Goal: Communication & Community: Answer question/provide support

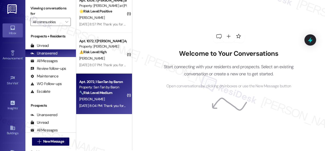
scroll to position [2, 0]
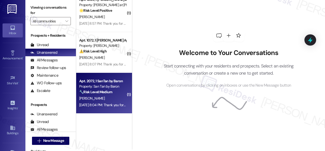
click at [100, 102] on div "[DATE] 8:04 PM: Thank you for your message. Our offices are currently closed, b…" at bounding box center [233, 104] width 309 height 5
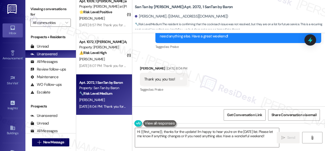
scroll to position [458, 0]
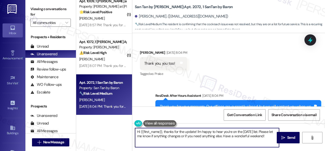
drag, startPoint x: 260, startPoint y: 137, endPoint x: 78, endPoint y: 97, distance: 186.2
click at [100, 108] on div "( 1 ) Apt. 1035, 1 The Lex Property: The Lex on Central 🔧 Risk Level: Medium Th…" at bounding box center [200, 75] width 249 height 151
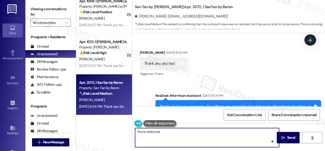
type textarea "You're welcome."
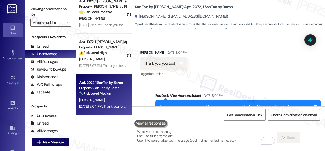
scroll to position [432, 0]
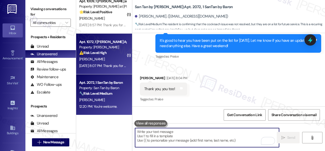
click at [107, 59] on div "J. Warin" at bounding box center [103, 59] width 48 height 6
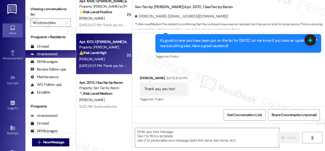
type textarea "Fetching suggested responses. Please feel free to read through the conversation…"
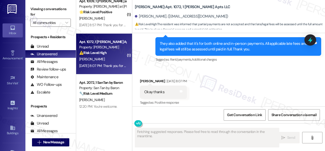
scroll to position [3095, 0]
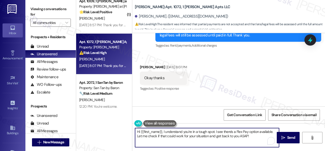
drag, startPoint x: 252, startPoint y: 139, endPoint x: 72, endPoint y: 108, distance: 182.6
click at [76, 113] on div "Viewing conversations for All communities  Prospects + Residents Unread (0) Un…" at bounding box center [175, 75] width 300 height 151
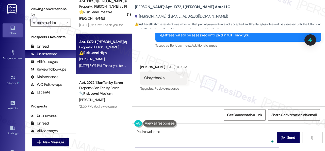
type textarea "You're welcome."
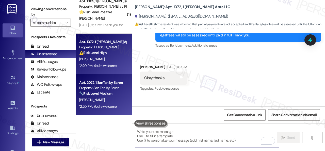
scroll to position [999, 0]
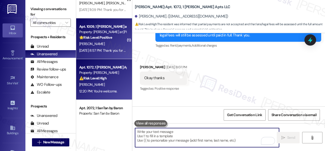
click at [110, 47] on div "Sep 05, 2025 at 8:57 PM: Thank you for your message. Our offices are currently …" at bounding box center [103, 50] width 48 height 6
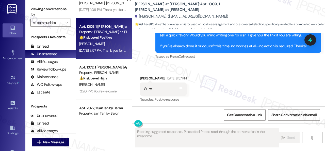
scroll to position [427, 0]
click at [183, 88] on icon at bounding box center [181, 88] width 4 height 4
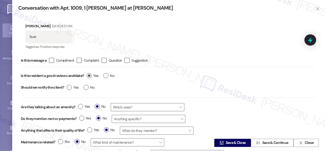
type textarea "Hey {{first_name}}, thanks for agreeing to write a review! I'm happy to send yo…"
click at [92, 76] on label "Yes" at bounding box center [93, 75] width 12 height 5
click at [92, 76] on input "Yes" at bounding box center [93, 76] width 12 height 7
radio input "true"
click at [230, 141] on span "Save & Close" at bounding box center [236, 142] width 20 height 5
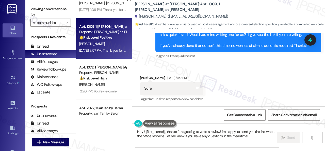
click at [147, 73] on div "Received via SMS Nina Barrera Sep 05, 2025 at 8:57 PM Sure Tags and notes Tagge…" at bounding box center [171, 88] width 71 height 35
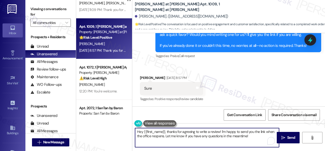
drag, startPoint x: 256, startPoint y: 139, endPoint x: 103, endPoint y: 118, distance: 154.9
click at [104, 119] on div "( 1 ) Apt. 23, 1 inHabit on 7th Property: Inhabit on 7th 🔧 Risk Level: Medium T…" at bounding box center [200, 75] width 249 height 151
paste textarea "Thank you so much! It means a lot to us! Please take a moment to write a review…"
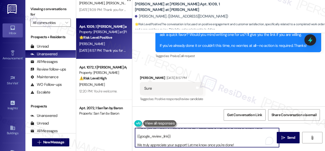
scroll to position [0, 0]
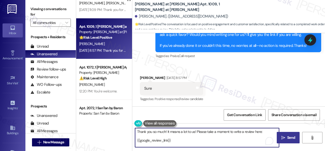
type textarea "Thank you so much! It means a lot to us! Please take a moment to write a review…"
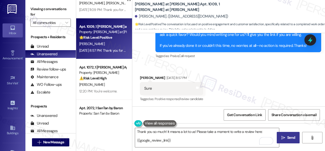
click at [289, 139] on span "Send" at bounding box center [292, 137] width 8 height 5
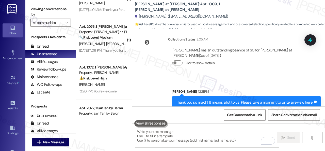
scroll to position [585, 0]
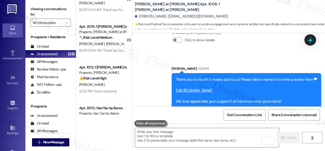
drag, startPoint x: 162, startPoint y: 51, endPoint x: 166, endPoint y: 48, distance: 5.4
click at [162, 54] on div "Sent via SMS Sarah 12:21 PM Thank you so much! It means a lot to us! Please tak…" at bounding box center [228, 82] width 193 height 57
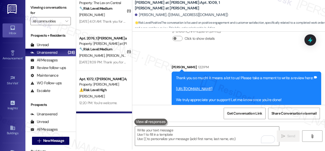
scroll to position [973, 0]
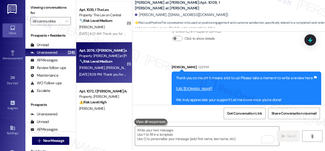
click at [111, 66] on div "K. Bright N. Schreiber" at bounding box center [103, 68] width 48 height 6
type textarea "Fetching suggested responses. Please feel free to read through the conversation…"
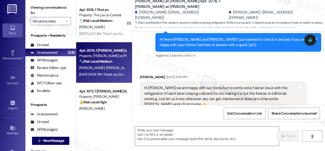
scroll to position [177, 0]
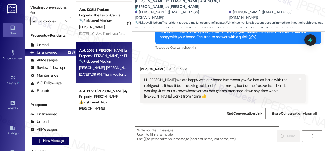
click at [238, 61] on div "Received via SMS Nathan Schreiber Sep 05, 2025 at 11:09 PM Hi Sarah we are happ…" at bounding box center [228, 121] width 193 height 133
click at [173, 132] on textarea at bounding box center [207, 135] width 144 height 19
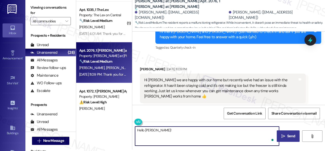
paste textarea "I apologize for the late reply because I am away during weekends."
click at [156, 127] on textarea "Hello Nathan!I apologize for the late reply because I am away during weekends." at bounding box center [207, 135] width 144 height 19
click at [256, 129] on textarea "Hello Nathan! I apologize for the late reply because I am away during weekends." at bounding box center [207, 135] width 144 height 19
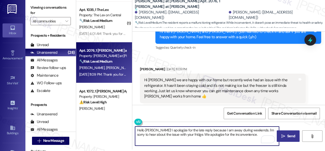
click at [260, 134] on textarea "Hello Nathan! I apologize for the late reply because I am away during weekends.…" at bounding box center [207, 135] width 144 height 19
paste textarea "Is there already a work order for the issue? If so, may I have the work order n…"
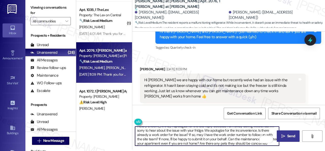
scroll to position [0, 0]
type textarea "Hello Nathan! I apologize for the late reply because I am away during weekends.…"
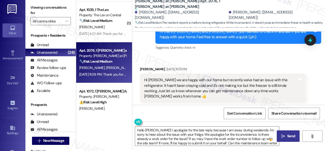
click at [284, 135] on span " Send" at bounding box center [289, 135] width 16 height 5
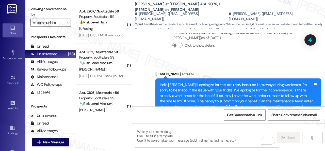
scroll to position [592, 0]
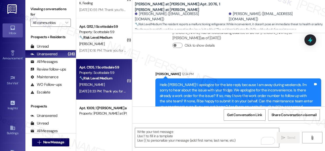
click at [107, 89] on div "Sep 05, 2025 at 8:33 PM: Thank you for your message. Our offices are currently …" at bounding box center [289, 91] width 421 height 5
type textarea "Fetching suggested responses. Please feel free to read through the conversation…"
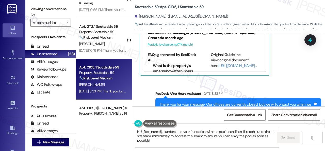
scroll to position [1185, 0]
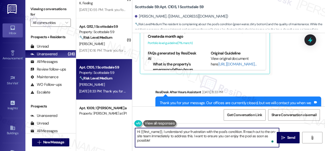
click at [163, 131] on textarea "Hi {{first_name}}, I understand your frustration with the pool's condition. I'l…" at bounding box center [207, 137] width 144 height 19
paste textarea "s there already a work order for the issue? If so, may I have the work order nu…"
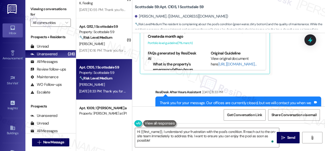
click at [219, 78] on div "Sent via SMS ResiDesk After Hours Assistant Sep 05, 2025 at 8:33 PM Thank you f…" at bounding box center [228, 107] width 193 height 59
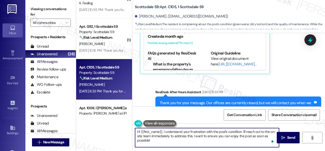
click at [163, 130] on textarea "Hi {{first_name}}, I understand your frustration with the pool's condition. I'l…" at bounding box center [207, 137] width 144 height 19
paste textarea "apologize for the late reply because I am away during weekends.I"
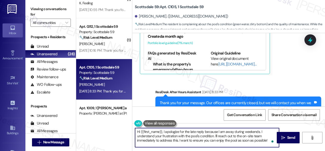
click at [216, 135] on textarea "Hi {{first_name}}, I apologize for the late reply because I am away during week…" at bounding box center [207, 137] width 144 height 19
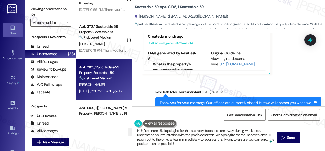
drag, startPoint x: 201, startPoint y: 140, endPoint x: 206, endPoint y: 147, distance: 8.7
click at [206, 147] on textarea "Hi {{first_name}}, I apologize for the late reply because I am away during week…" at bounding box center [207, 137] width 144 height 19
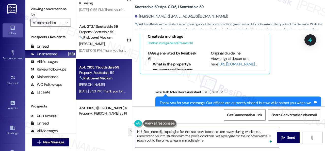
scroll to position [0, 0]
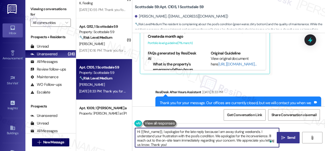
type textarea "Hi {{first_name}}, I apologize for the late reply because I am away during week…"
click at [284, 137] on span " Send" at bounding box center [289, 137] width 16 height 5
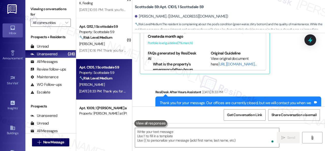
scroll to position [1135, 0]
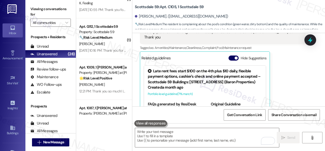
click at [291, 81] on div "Aaron Medina Question Neutral Sep 05, 2025 at 8:33 PM Hi Sarah, unfortunately I…" at bounding box center [223, 42] width 166 height 166
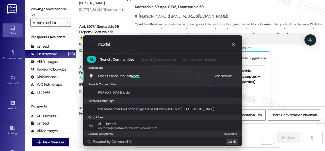
click at [218, 76] on div "Add shortcut" at bounding box center [223, 75] width 17 height 5
drag, startPoint x: 121, startPoint y: 45, endPoint x: 56, endPoint y: 40, distance: 64.3
click at [58, 41] on div ".cls-1{fill:#0a055f;}.cls-2{fill:#0cc4c4;} resideskLogoBlueOrange modal All Sea…" at bounding box center [162, 75] width 325 height 151
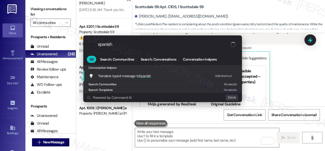
click at [225, 75] on div "Add shortcut" at bounding box center [223, 75] width 17 height 5
drag, startPoint x: 132, startPoint y: 46, endPoint x: 83, endPoint y: 43, distance: 49.5
click at [83, 43] on div ".cls-1{fill:#0a055f;}.cls-2{fill:#0cc4c4;} resideskLogoBlueOrange spanish All S…" at bounding box center [162, 68] width 161 height 67
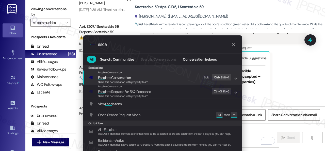
type input "esca"
click at [208, 77] on div "Edit" at bounding box center [206, 77] width 5 height 5
click at [110, 76] on span "Esca late Conversation" at bounding box center [114, 77] width 33 height 5
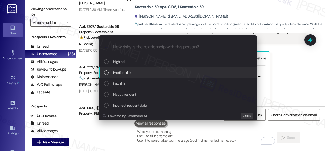
click at [121, 72] on span "Medium risk" at bounding box center [122, 73] width 18 height 6
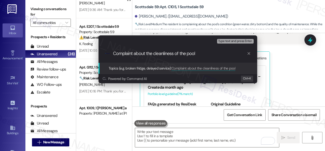
type input "Complaint about the cleanliness of the pool."
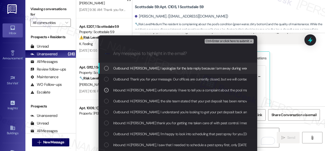
click at [209, 40] on span "Ctrl+Enter or click here to submit" at bounding box center [227, 41] width 43 height 4
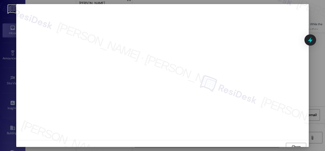
scroll to position [4, 0]
click at [292, 142] on span "Close" at bounding box center [296, 142] width 9 height 5
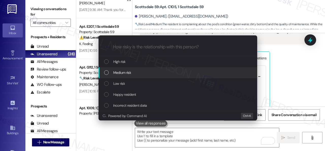
click at [115, 74] on span "Medium risk" at bounding box center [122, 73] width 18 height 6
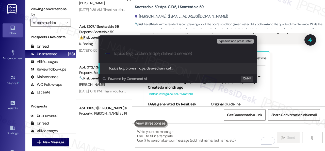
paste input "Complaint about the cleanliness of the pool."
type input "Complaint about the cleanliness of the pool."
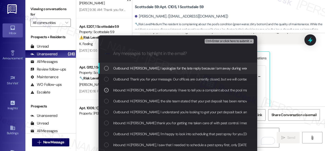
click at [215, 41] on span "Ctrl+Enter or click here to submit" at bounding box center [227, 41] width 43 height 4
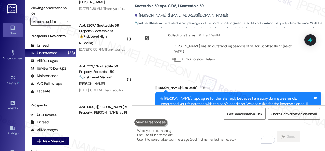
scroll to position [2, 0]
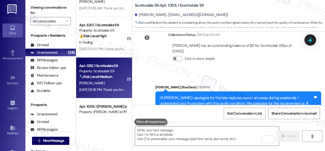
click at [105, 88] on div "Sep 05, 2025 at 10:16 PM: Thank you for your message. Our offices are currently…" at bounding box center [290, 89] width 422 height 5
type textarea "Fetching suggested responses. Please feel free to read through the conversation…"
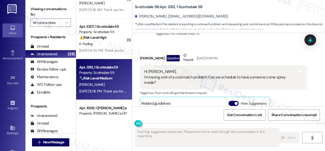
scroll to position [227, 0]
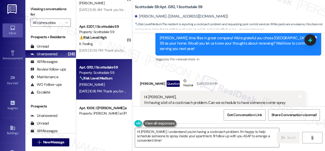
click at [219, 67] on div "Received via SMS Sean Benedikt Question Neutral Sep 05, 2025 at 10:16 PM Hi Sar…" at bounding box center [228, 133] width 193 height 132
click at [149, 133] on textarea "Hi Sean, I understand you're having a cockroach problem. I'm happy to help sche…" at bounding box center [207, 137] width 144 height 19
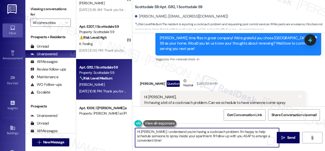
paste textarea "apologize for the late reply because I am away during weekends.I"
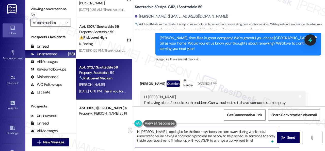
drag, startPoint x: 150, startPoint y: 136, endPoint x: 179, endPoint y: 136, distance: 28.5
click at [179, 136] on textarea "Hi Sean, I apologize for the late reply because I am away during weekends. I un…" at bounding box center [207, 137] width 144 height 19
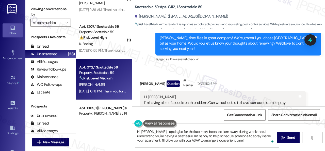
click at [235, 67] on div "Received via SMS Sean Benedikt Question Neutral Sep 05, 2025 at 10:16 PM Hi Sar…" at bounding box center [228, 133] width 193 height 132
click at [246, 132] on textarea "Hi Sean, I apologize for the late reply because I am away during weekends. I un…" at bounding box center [207, 137] width 144 height 19
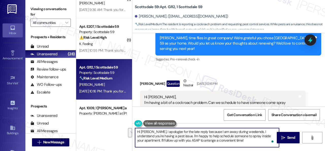
drag, startPoint x: 166, startPoint y: 136, endPoint x: 220, endPoint y: 142, distance: 54.5
click at [220, 142] on textarea "Hi Sean, I apologize for the late reply because I am away during weekends. I un…" at bounding box center [207, 137] width 144 height 19
paste textarea "We apologize for the inconvenience. Have you already submitted a pest control s…"
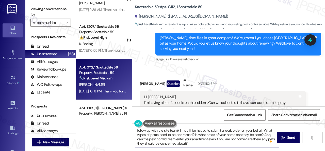
scroll to position [14, 0]
drag, startPoint x: 237, startPoint y: 129, endPoint x: 172, endPoint y: 135, distance: 65.3
click at [172, 135] on textarea "Hi Sean, I apologize for the late reply because I am away during weekends. I un…" at bounding box center [207, 137] width 144 height 19
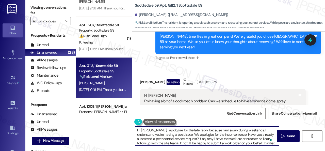
scroll to position [0, 0]
type textarea "Hi Sean, I apologize for the late reply because I am away during weekends. I un…"
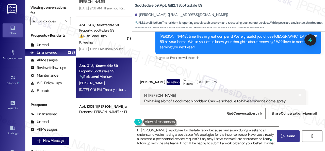
click at [282, 136] on icon "" at bounding box center [284, 136] width 4 height 4
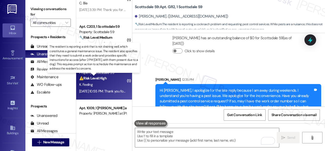
click at [107, 78] on strong "⚠️ Risk Level: High" at bounding box center [92, 78] width 27 height 5
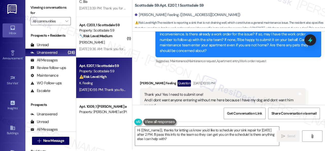
scroll to position [382, 0]
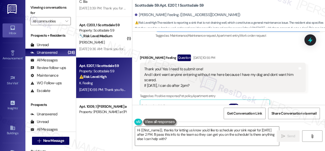
click at [213, 47] on div "Received via SMS [PERSON_NAME] Feeling Question [DATE] 10:55 PM Thank you! Yes …" at bounding box center [228, 110] width 193 height 134
click at [233, 51] on div "Received via SMS [PERSON_NAME] Feeling Question [DATE] 10:55 PM Thank you! Yes …" at bounding box center [223, 114] width 174 height 126
drag, startPoint x: 230, startPoint y: 50, endPoint x: 213, endPoint y: 67, distance: 23.9
click at [230, 50] on div "Received via SMS [PERSON_NAME] Feeling Question [DATE] 10:55 PM Thank you! Yes …" at bounding box center [228, 110] width 193 height 134
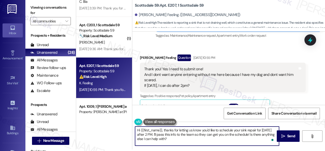
drag, startPoint x: 136, startPoint y: 129, endPoint x: 180, endPoint y: 145, distance: 47.1
click at [180, 145] on textarea "Hi {{first_name}}, thanks for letting us know you'd like to schedule your sink …" at bounding box center [207, 135] width 144 height 19
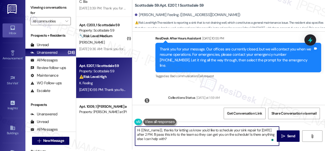
scroll to position [560, 0]
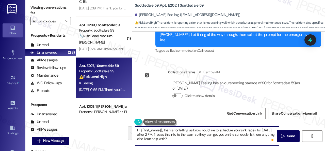
paste textarea "I apologize for the late reply because I am away during weekends."
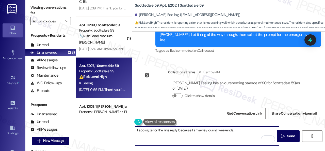
click at [136, 128] on textarea "I apologize for the late reply because I am away during weekends." at bounding box center [207, 135] width 144 height 19
click at [259, 130] on textarea "Hello Kendall! I apologize for the late reply because I am away during weekends." at bounding box center [207, 135] width 144 height 19
click at [254, 130] on textarea "Hello Kendall! I apologize for the late reply because I am away during weekends." at bounding box center [207, 135] width 144 height 19
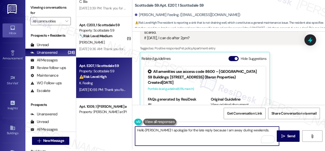
scroll to position [408, 0]
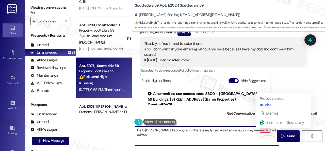
drag, startPoint x: 253, startPoint y: 129, endPoint x: 271, endPoint y: 131, distance: 17.4
click at [271, 131] on textarea "Hello Kendall! I apologize for the late reply because I am away during weekends…" at bounding box center [207, 135] width 144 height 19
paste textarea "apologize if I cannot confirm when the maintenance team will visit your apartme…"
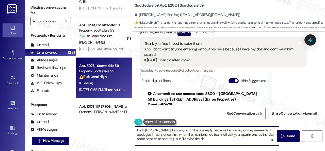
type textarea "Hello Kendall! I apologize for the late reply because I am away during weekends…"
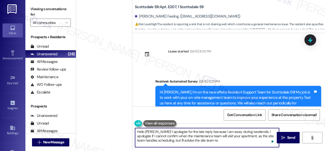
scroll to position [408, 0]
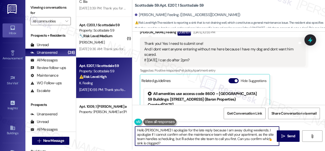
click at [168, 141] on textarea "Hello [PERSON_NAME]! I apologize for the late reply because I am away during we…" at bounding box center [207, 135] width 144 height 19
click at [200, 143] on textarea "Hello [PERSON_NAME]! I apologize for the late reply because I am away during we…" at bounding box center [207, 135] width 144 height 19
click at [166, 130] on textarea "Hello [PERSON_NAME]! I apologize for the late reply because I am away during we…" at bounding box center [207, 135] width 144 height 19
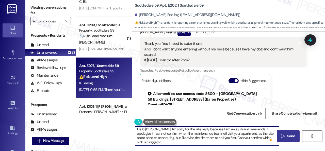
type textarea "Hello [PERSON_NAME]! I'm sorry for the late reply because I am away during week…"
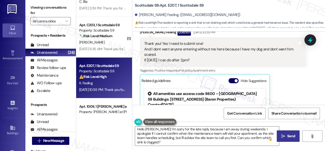
click at [284, 136] on icon "" at bounding box center [284, 136] width 4 height 4
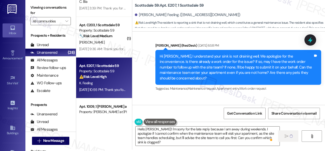
scroll to position [331, 0]
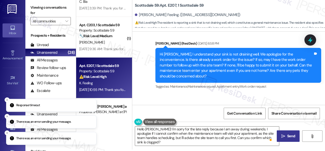
click at [288, 136] on span "Send" at bounding box center [292, 135] width 8 height 5
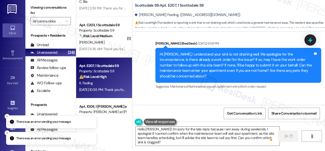
click at [5, 115] on button "Close toast" at bounding box center [7, 116] width 5 height 5
click at [7, 133] on line "Close toast" at bounding box center [7, 133] width 2 height 2
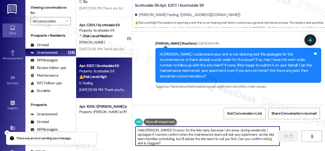
scroll to position [0, 0]
drag, startPoint x: 158, startPoint y: 142, endPoint x: 133, endPoint y: 128, distance: 29.5
click at [133, 128] on div "Hello [PERSON_NAME]! I'm sorry for the late reply because I am away during week…" at bounding box center [205, 136] width 145 height 20
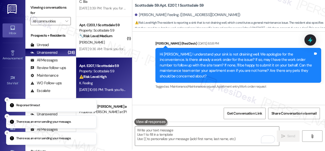
click at [7, 99] on icon "Close toast" at bounding box center [7, 99] width 3 height 3
click at [7, 116] on icon "Close toast" at bounding box center [7, 116] width 3 height 3
click at [7, 115] on icon "Close toast" at bounding box center [7, 116] width 3 height 3
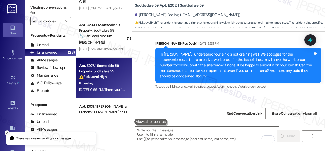
click at [7, 131] on icon "Close toast" at bounding box center [7, 132] width 3 height 3
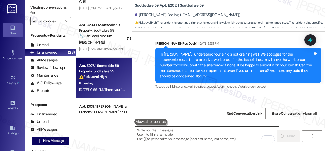
click at [153, 131] on textarea "To enrich screen reader interactions, please activate Accessibility in Grammarl…" at bounding box center [207, 135] width 144 height 19
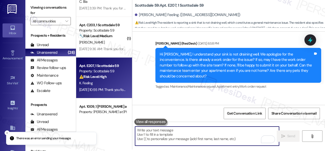
paste textarea "Hello [PERSON_NAME]! I'm sorry for the late reply because I am away during week…"
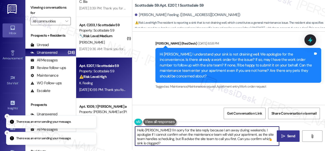
type textarea "Hello [PERSON_NAME]! I'm sorry for the late reply because I am away during week…"
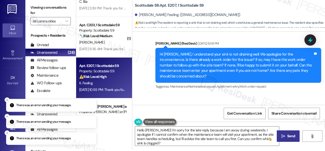
click at [5, 102] on button "Close toast" at bounding box center [7, 99] width 5 height 5
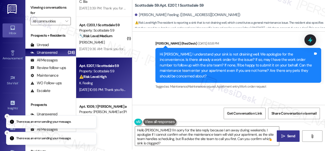
click at [5, 118] on button "Close toast" at bounding box center [7, 116] width 5 height 5
click at [7, 133] on icon "Close toast" at bounding box center [7, 132] width 3 height 3
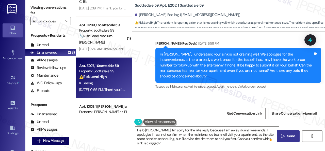
click at [285, 140] on button " Send" at bounding box center [288, 135] width 23 height 11
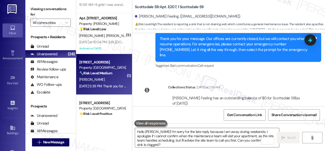
scroll to position [872, 0]
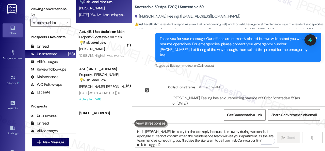
click at [100, 9] on div "[PERSON_NAME]" at bounding box center [103, 8] width 48 height 6
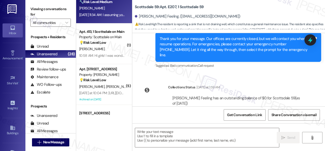
type textarea "Fetching suggested responses. Please feel free to read through the conversation…"
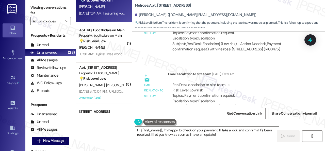
scroll to position [1465, 0]
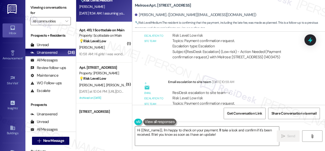
drag, startPoint x: 247, startPoint y: 63, endPoint x: 250, endPoint y: 61, distance: 3.3
click at [247, 62] on div "Lease started [DATE] 8:00 PM Survey, sent via SMS Residesk Automated Survey [DA…" at bounding box center [228, 68] width 193 height 73
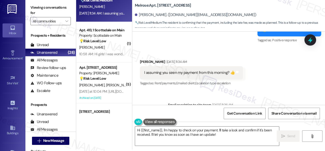
scroll to position [1363, 0]
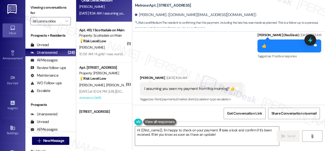
click at [237, 64] on div "Received via SMS [PERSON_NAME] [DATE] 11:34 AM I assuming you seen my payment f…" at bounding box center [228, 85] width 193 height 43
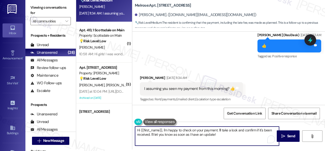
drag, startPoint x: 163, startPoint y: 129, endPoint x: 234, endPoint y: 135, distance: 70.9
click at [234, 135] on textarea "Hi {{first_name}}, I'm happy to check on your payment. I'll take a look and con…" at bounding box center [207, 135] width 144 height 19
paste textarea "sorry for the delayed response."
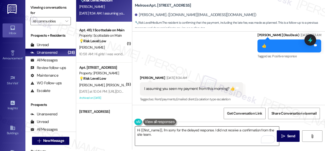
click at [218, 135] on textarea "Hi {{first_name}}, I'm sorry for the delayed response. I did not receive a conf…" at bounding box center [207, 135] width 144 height 19
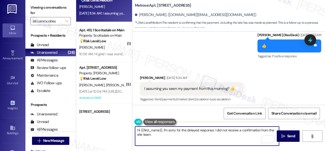
paste textarea "Please don’t hesitate to confirm if you still require further assistance. Thank…"
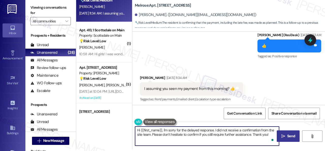
type textarea "Hi {{first_name}}, I'm sorry for the delayed response. I did not receive a conf…"
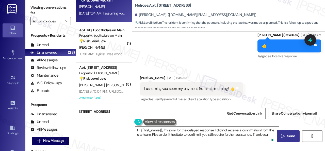
click at [283, 135] on icon "" at bounding box center [284, 136] width 4 height 4
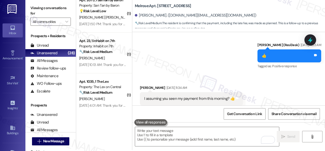
scroll to position [2, 0]
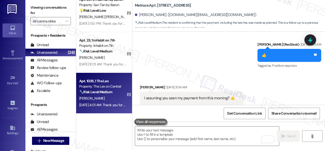
click at [108, 101] on div "[PERSON_NAME]" at bounding box center [103, 98] width 48 height 6
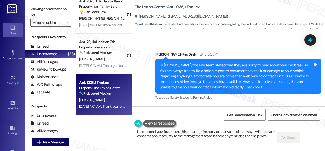
scroll to position [484, 0]
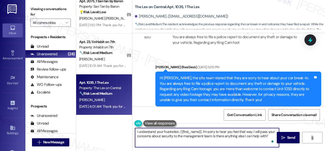
drag, startPoint x: 213, startPoint y: 136, endPoint x: 270, endPoint y: 136, distance: 56.5
click at [270, 136] on textarea "I understand your frustration, {{first_name}}. I'm sorry to hear you feel that …" at bounding box center [207, 137] width 144 height 19
type textarea "I understand your frustration, {{first_name}}. I'm sorry to hear you feel that …"
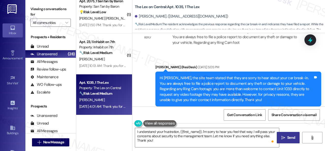
click at [284, 137] on icon "" at bounding box center [284, 138] width 4 height 4
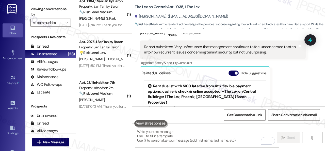
scroll to position [575, 0]
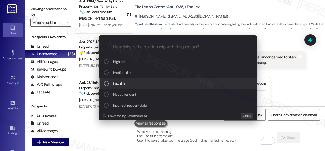
click at [121, 83] on span "Low risk" at bounding box center [119, 84] width 12 height 6
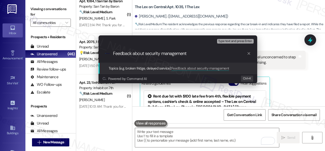
type input "Feedback about security management."
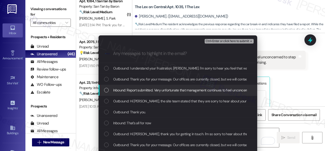
click at [135, 92] on span "Inbound: Report submitted. Very unfortunate that management continues to feel u…" at bounding box center [243, 90] width 260 height 6
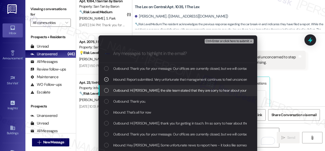
scroll to position [20, 0]
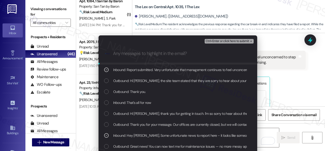
click at [215, 42] on span "Ctrl+Enter or click here to submit" at bounding box center [227, 41] width 43 height 4
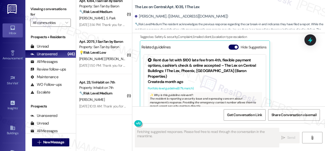
scroll to position [1716, 0]
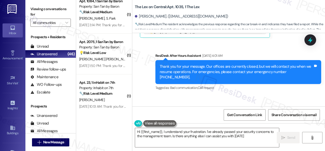
type textarea "Hi {{first_name}}, I understand your frustration. I've already passed your secu…"
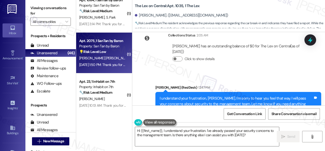
scroll to position [2, 0]
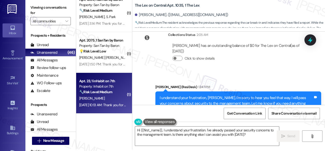
click at [96, 102] on div "[DATE] 10:13 AM: Thank you for your message. Our offices are currently closed, …" at bounding box center [103, 105] width 48 height 6
type textarea "Fetching suggested responses. Please feel free to read through the conversation…"
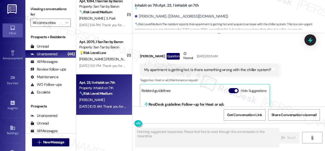
scroll to position [718, 0]
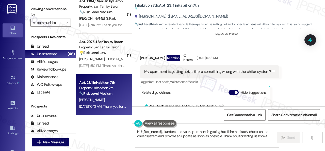
click at [303, 84] on div "Received via SMS [PERSON_NAME] Question Neutral [DATE] 10:13 AM My apartment is…" at bounding box center [228, 102] width 193 height 122
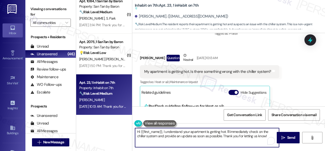
drag, startPoint x: 271, startPoint y: 136, endPoint x: 119, endPoint y: 123, distance: 152.3
click at [119, 123] on div "( 1 ) Apt. 3004, 1 SanTan by Baron Property: San Tan by Baron 🔧 Risk Level: Med…" at bounding box center [200, 75] width 249 height 151
paste textarea "I apologize for the late reply because I am away during weekends. Please don’t …"
click at [136, 130] on textarea "I apologize for the late reply because I am away during weekends. Please don’t …" at bounding box center [207, 137] width 144 height 19
click at [234, 137] on textarea "Hello [PERSON_NAME]! I apologize for the late reply because I am away during we…" at bounding box center [207, 137] width 144 height 19
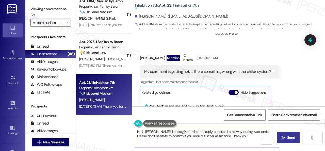
type textarea "Hello [PERSON_NAME]! I apologize for the late reply because I am away during we…"
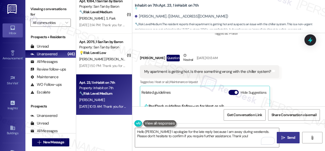
drag, startPoint x: 292, startPoint y: 137, endPoint x: 294, endPoint y: 137, distance: 2.6
click at [292, 137] on span "Send" at bounding box center [292, 137] width 8 height 5
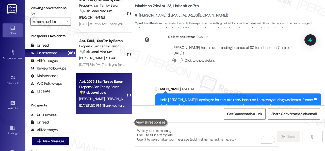
scroll to position [2, 0]
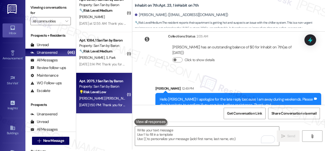
click at [113, 98] on div "[PERSON_NAME] [PERSON_NAME]" at bounding box center [103, 98] width 48 height 6
type textarea "Fetching suggested responses. Please feel free to read through the conversation…"
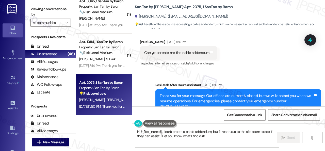
scroll to position [714, 0]
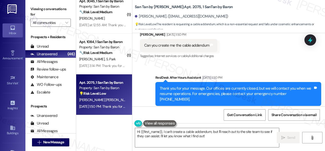
click at [224, 106] on div "Tagged as: Bad communication , Click to highlight conversations about Bad commu…" at bounding box center [239, 109] width 166 height 7
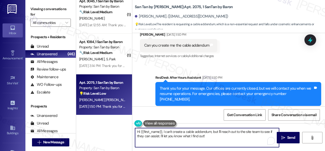
drag, startPoint x: 163, startPoint y: 131, endPoint x: 221, endPoint y: 135, distance: 57.5
click at [221, 135] on textarea "Hi {{first_name}}, I can't create a cable addendum, but I'll reach out to the s…" at bounding box center [207, 137] width 144 height 19
paste textarea "apologize for the late reply because I am away during weekends."
click at [198, 136] on textarea "Hi {{first_name}}, I apologize for the late reply because I am away during week…" at bounding box center [207, 137] width 144 height 19
click at [271, 137] on textarea "Hi {{first_name}}, I apologize for the late reply because I am away during week…" at bounding box center [207, 137] width 144 height 19
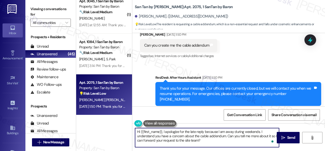
click at [257, 137] on textarea "Hi {{first_name}}, I apologize for the late reply because I am away during week…" at bounding box center [207, 137] width 144 height 19
click at [249, 143] on textarea "Hi {{first_name}}, I apologize for the late reply because I am away during week…" at bounding box center [207, 137] width 144 height 19
click at [248, 136] on textarea "Hi {{first_name}}, I apologize for the late reply because I am away during week…" at bounding box center [207, 137] width 144 height 19
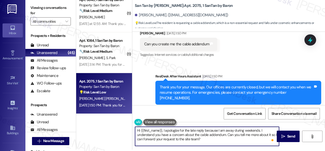
scroll to position [2, 0]
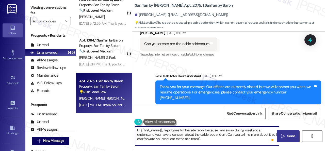
type textarea "Hi {{first_name}}, I apologize for the late reply because I am away during week…"
click at [282, 135] on icon "" at bounding box center [284, 136] width 4 height 4
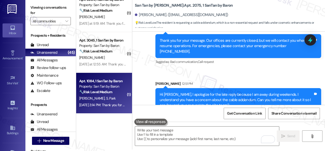
click at [118, 95] on div "[PERSON_NAME] S. Park" at bounding box center [103, 98] width 48 height 6
type textarea "Fetching suggested responses. Please feel free to read through the conversation…"
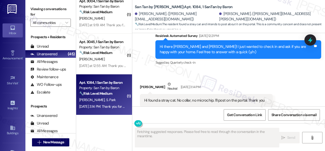
scroll to position [168, 0]
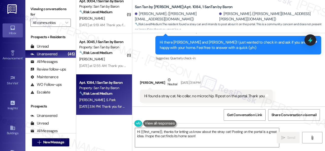
drag, startPoint x: 239, startPoint y: 68, endPoint x: 238, endPoint y: 75, distance: 6.5
click at [239, 68] on div "Received via SMS [PERSON_NAME] Neutral [DATE] 3:14 PM Hi found a stray cat. No …" at bounding box center [228, 86] width 193 height 41
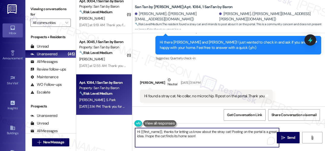
drag, startPoint x: 203, startPoint y: 135, endPoint x: 164, endPoint y: 131, distance: 39.6
click at [164, 131] on textarea "Hi {{first_name}}, thanks for letting us know about the stray cat! Posting on t…" at bounding box center [207, 137] width 144 height 19
paste textarea "I apologize for the late reply because I am away during weekends. Please don’t …"
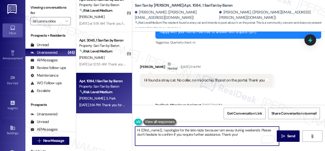
scroll to position [168, 0]
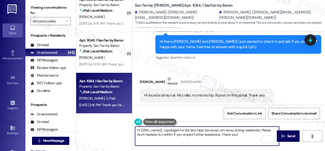
drag, startPoint x: 141, startPoint y: 130, endPoint x: 166, endPoint y: 129, distance: 25.2
click at [162, 130] on textarea "Hi {{first_name}}, I apologize for the late reply because I am away during week…" at bounding box center [207, 135] width 144 height 19
type textarea "Hi [PERSON_NAME], I apologize for the late reply because I am away during weeke…"
click at [292, 136] on span "Send" at bounding box center [292, 135] width 8 height 5
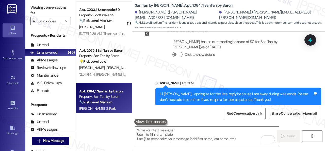
scroll to position [1436, 0]
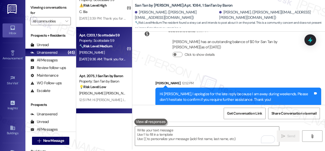
click at [101, 58] on div "[DATE] 9:36 AM: Thank you for your message. Our offices are currently closed, b…" at bounding box center [290, 59] width 422 height 5
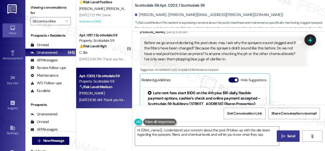
scroll to position [2097, 0]
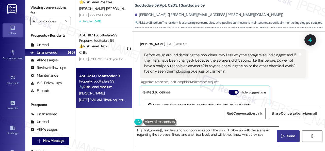
click at [225, 131] on textarea "Hi {{first_name}}, I understand your concern about the pool. I'll follow up wit…" at bounding box center [207, 135] width 144 height 19
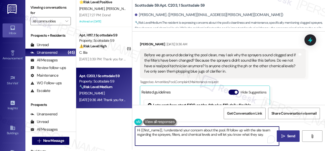
drag, startPoint x: 163, startPoint y: 130, endPoint x: 269, endPoint y: 136, distance: 105.9
click at [269, 136] on div "Hi {{first_name}}, I understand your concern about the pool. I'll follow up wit…" at bounding box center [207, 136] width 145 height 20
paste textarea "apologize for the late reply because I am away during weekends"
type textarea "Hi {{first_name}}, I apologize for the late reply because I am away during week…"
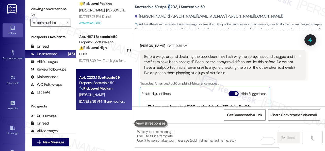
scroll to position [2144, 0]
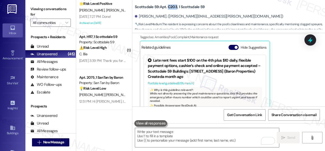
drag, startPoint x: 169, startPoint y: 6, endPoint x: 176, endPoint y: 9, distance: 7.7
click at [176, 9] on b "Scottsdale 59: Apt. C203, 1 Scottsdale 59" at bounding box center [170, 6] width 70 height 5
copy b "C203"
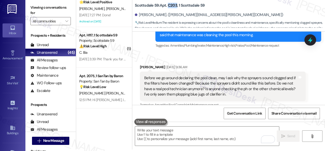
scroll to position [2062, 0]
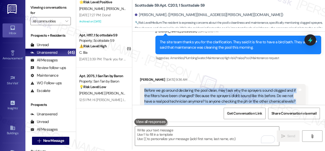
drag, startPoint x: 144, startPoint y: 78, endPoint x: 225, endPoint y: 95, distance: 82.4
click at [225, 95] on div "Before we go around declaring the pool clean, may I ask why the sprayers sound …" at bounding box center [221, 99] width 154 height 22
copy div "Before we go around declaring the pool clean, may I ask why the sprayers sound …"
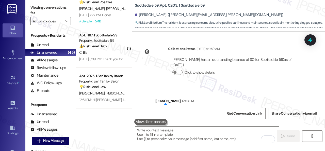
scroll to position [2291, 0]
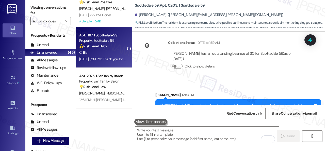
click at [101, 52] on div "C. Bia" at bounding box center [103, 52] width 48 height 6
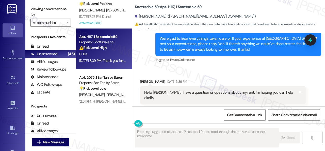
scroll to position [1138, 0]
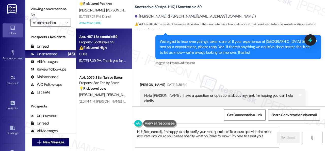
click at [226, 78] on div "Received via SMS [PERSON_NAME] [DATE] 3:39 PM Hello [PERSON_NAME]. I have a que…" at bounding box center [223, 98] width 174 height 41
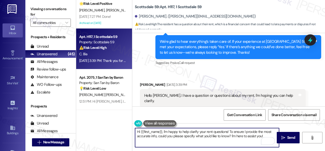
drag, startPoint x: 265, startPoint y: 137, endPoint x: 164, endPoint y: 131, distance: 101.1
click at [164, 131] on textarea "Hi {{first_name}}, I'm happy to help clarify your rent questions! To ensure I p…" at bounding box center [207, 137] width 144 height 19
paste textarea "apologize for the late reply because I am away during weekends. Please don’t he…"
type textarea "Hi {{first_name}}, I apologize for the late reply because I am away during week…"
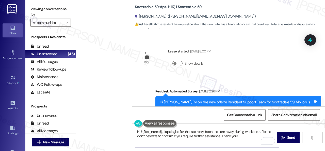
scroll to position [1138, 0]
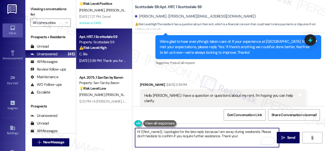
type textarea "Hi {{first_name}}, I apologize for the late reply because I am away during week…"
click at [288, 136] on span "Send" at bounding box center [292, 137] width 8 height 5
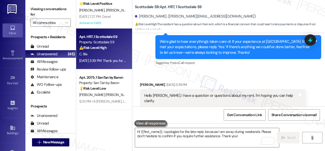
scroll to position [1133, 0]
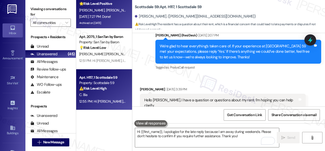
click at [114, 12] on div "[PERSON_NAME] [PERSON_NAME]" at bounding box center [103, 10] width 48 height 6
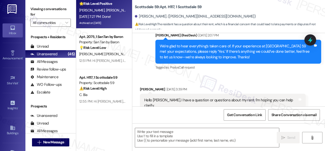
type textarea "Fetching suggested responses. Please feel free to read through the conversation…"
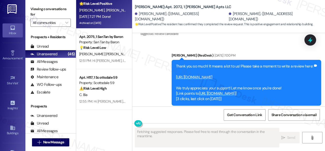
scroll to position [3777, 0]
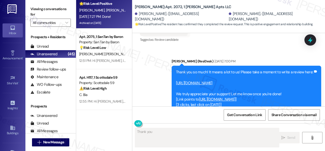
click at [203, 80] on link "https://www.theresidesk.com/links/review-fDHav-Rv5" at bounding box center [194, 82] width 37 height 5
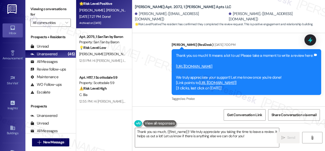
scroll to position [3802, 0]
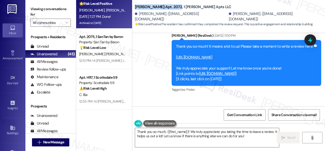
drag, startPoint x: 135, startPoint y: 7, endPoint x: 169, endPoint y: 8, distance: 33.6
click at [169, 8] on div "Dana Park: Apt. 2072, 1 Dana Park Apts LLC Soleil Contreras. (soleil50@ymail.co…" at bounding box center [228, 14] width 193 height 26
copy b "Dana Park: Apt. 2072"
click at [233, 117] on span "Get Conversation Link" at bounding box center [244, 114] width 35 height 5
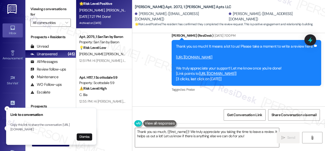
drag, startPoint x: 229, startPoint y: 72, endPoint x: 234, endPoint y: 69, distance: 5.8
click at [230, 97] on div "Received via SMS Laura Rivero Sep 05, 2025 at 7:27 PM Done! Tags and notes Tagg…" at bounding box center [228, 118] width 193 height 43
drag, startPoint x: 6, startPoint y: 102, endPoint x: 28, endPoint y: 51, distance: 56.5
click at [6, 107] on icon "Close toast" at bounding box center [7, 108] width 3 height 3
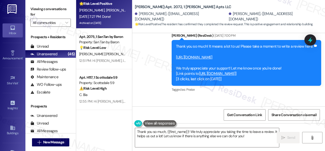
click at [146, 97] on div "Received via SMS Laura Rivero Sep 05, 2025 at 7:27 PM Done! Tags and notes Tagg…" at bounding box center [228, 118] width 193 height 43
click at [143, 60] on div "Sent via SMS Sarah (ResiDesk) Sep 05, 2025 at 7:00 PM Thank you so much! It mea…" at bounding box center [228, 59] width 193 height 76
click at [187, 136] on textarea "Thank you so much, {{first_name}}! We truly appreciate you taking the time to l…" at bounding box center [207, 137] width 144 height 19
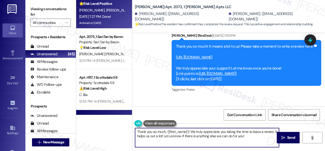
drag, startPoint x: 255, startPoint y: 138, endPoint x: 98, endPoint y: 113, distance: 159.5
click at [98, 113] on div "( 1 ) Apt. H235, 1 Scottsdale 59 Property: Scottsdale 59 🌟 Risk Level: Positive…" at bounding box center [200, 75] width 249 height 151
paste textarea "for the kind words, {{first_name}}! We truly appreciate you taking the time to …"
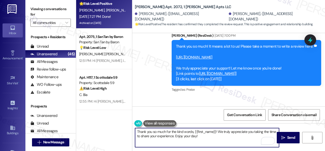
drag, startPoint x: 195, startPoint y: 132, endPoint x: 233, endPoint y: 135, distance: 38.2
click at [216, 132] on textarea "Thank you so much for the kind words, {{first_name}}! We truly appreciate you t…" at bounding box center [207, 137] width 144 height 19
click at [239, 135] on textarea "Thank you so much for the kind words, Laura! We truly appreciate you taking the…" at bounding box center [207, 137] width 144 height 19
type textarea "Thank you so much for the kind words, Laura! We truly appreciate you taking the…"
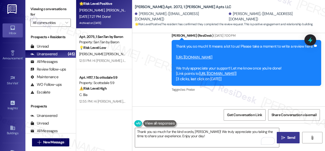
click at [288, 137] on span "Send" at bounding box center [292, 137] width 8 height 5
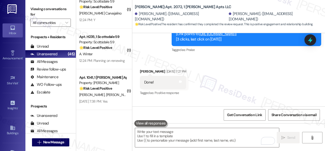
scroll to position [3843, 0]
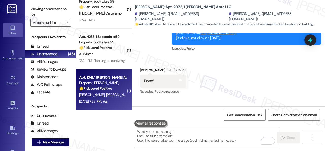
click at [104, 92] on div "V. Kostine S. Grodecki" at bounding box center [103, 95] width 48 height 6
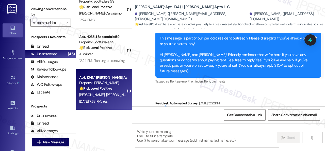
type textarea "Fetching suggested responses. Please feel free to read through the conversation…"
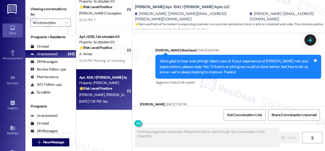
scroll to position [377, 0]
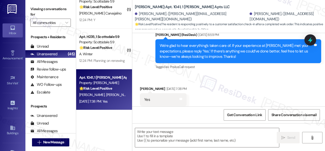
click at [149, 75] on div "Received via SMS Viktor Kostine Sep 05, 2025 at 7:38 PM Yes Tags and notes Tagg…" at bounding box center [228, 96] width 193 height 43
drag, startPoint x: 147, startPoint y: 47, endPoint x: 157, endPoint y: 64, distance: 19.7
click at [147, 47] on div "Sent via SMS Sarah (ResiDesk) Sep 05, 2025 at 6:59 PM We're glad to hear everyt…" at bounding box center [228, 48] width 193 height 54
click at [172, 131] on textarea at bounding box center [207, 137] width 144 height 19
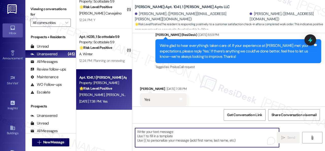
paste textarea "I'm glad you are satisfied with your home. Have you written a review for us bef…"
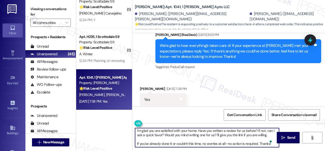
scroll to position [1, 0]
type textarea "I'm glad you are satisfied with your home. Have you written a review for us bef…"
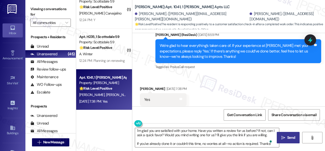
click at [289, 136] on span "Send" at bounding box center [292, 137] width 8 height 5
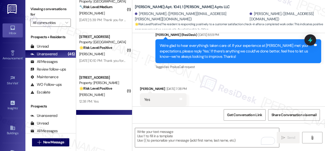
scroll to position [1106, 0]
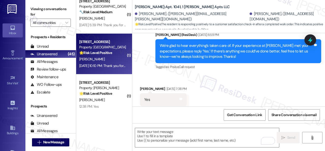
click at [107, 56] on div "[PERSON_NAME]" at bounding box center [103, 59] width 48 height 6
type textarea "Fetching suggested responses. Please feel free to read through the conversation…"
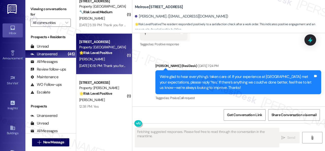
scroll to position [1082, 0]
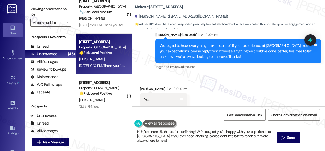
drag, startPoint x: 129, startPoint y: 126, endPoint x: 185, endPoint y: 134, distance: 56.6
click at [122, 121] on div "( 1 ) Apt. 413, 1 Scottsdale on Main Property: Scottsdale on Main 💡 Risk Level:…" at bounding box center [200, 75] width 249 height 151
paste textarea "I'm glad you are satisfied with your home. Have you written a review for us bef…"
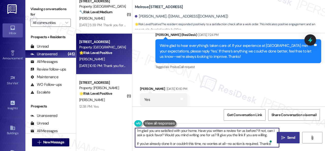
scroll to position [1, 0]
type textarea "I'm glad you are satisfied with your home. Have you written a review for us bef…"
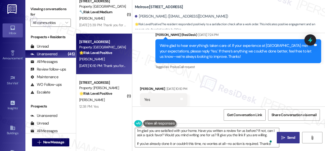
click at [288, 138] on span "Send" at bounding box center [292, 137] width 8 height 5
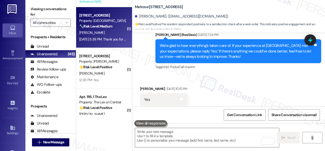
scroll to position [1080, 0]
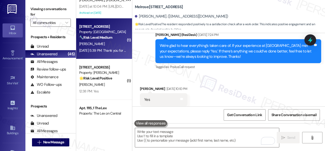
click at [106, 44] on div "[PERSON_NAME]" at bounding box center [103, 44] width 48 height 6
type textarea "Fetching suggested responses. Please feel free to read through the conversation…"
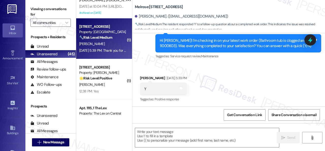
scroll to position [252, 0]
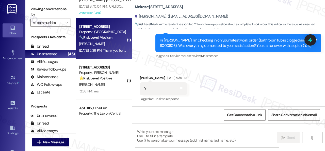
type textarea "Fetching suggested responses. Please feel free to read through the conversation…"
click at [139, 58] on div "Survey, sent via SMS Residesk Automated Survey Sep 05, 2025 at 12:25 PM Hi Harr…" at bounding box center [228, 39] width 193 height 48
click at [160, 135] on textarea at bounding box center [207, 137] width 144 height 19
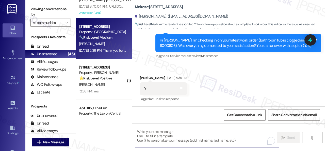
paste textarea "We're glad to hear everything’s taken care of. If your experience at {{property…"
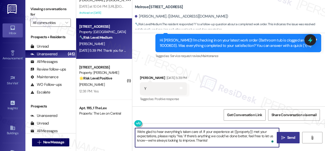
type textarea "We're glad to hear everything’s taken care of. If your experience at {{property…"
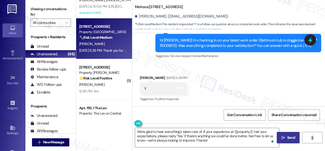
click at [289, 136] on span "Send" at bounding box center [292, 137] width 8 height 5
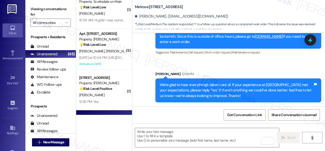
scroll to position [1004, 0]
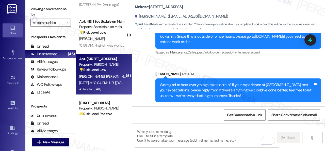
click at [111, 70] on div "💡 Risk Level: Low The resident is sending links to social media posts. There is…" at bounding box center [102, 69] width 47 height 5
type textarea "Fetching suggested responses. Please feel free to read through the conversation…"
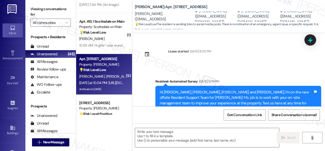
type textarea "Fetching suggested responses. Please feel free to read through the conversation…"
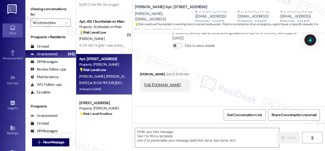
scroll to position [2348, 0]
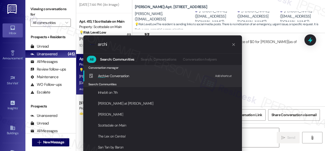
type input "archi"
click at [224, 75] on div "Add shortcut" at bounding box center [223, 75] width 17 height 5
click at [117, 75] on span "Archi ve Conversation" at bounding box center [113, 75] width 31 height 5
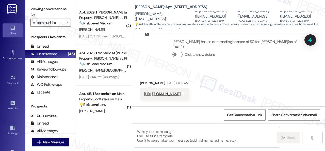
scroll to position [928, 0]
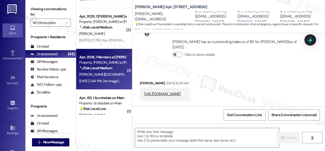
click at [114, 69] on div "🔧 Risk Level: Medium A dishwasher issue is a non-urgent maintenance request. Th…" at bounding box center [102, 67] width 47 height 5
type textarea "Fetching suggested responses. Please feel free to read through the conversation…"
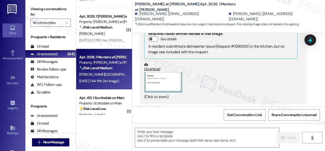
scroll to position [253, 0]
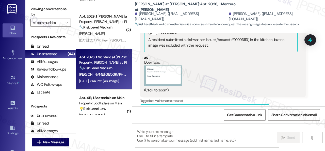
click at [171, 77] on button "Zoom image" at bounding box center [163, 75] width 38 height 21
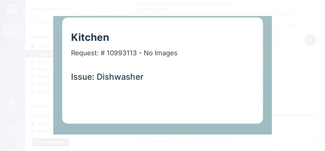
click at [234, 77] on button "Unzoom image" at bounding box center [162, 75] width 325 height 151
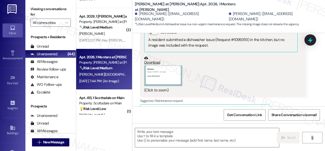
click at [214, 72] on div "(Click to zoom)" at bounding box center [221, 79] width 154 height 28
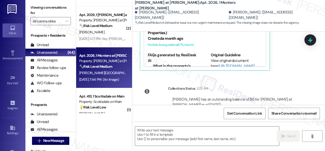
scroll to position [329, 0]
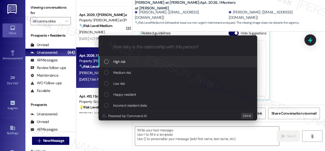
click at [119, 62] on span "High risk" at bounding box center [119, 62] width 12 height 6
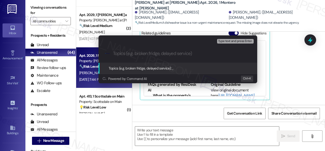
paste input "Follow-up on work order 10993113"
type input "Follow-up on work order 10993113"
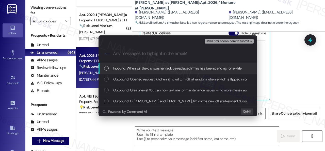
click at [126, 68] on span "Inbound: When will the dishwasher rack be replaced? This has been pending for a…" at bounding box center [177, 68] width 129 height 6
click at [220, 42] on span "Ctrl+Enter or click here to submit" at bounding box center [227, 41] width 43 height 4
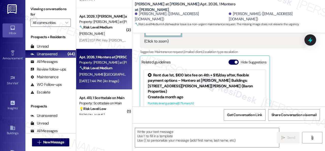
scroll to position [277, 0]
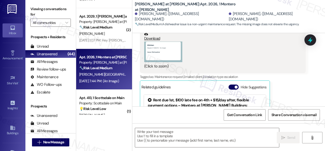
click at [244, 50] on div "(Click to zoom)" at bounding box center [221, 55] width 154 height 28
drag, startPoint x: 165, startPoint y: 140, endPoint x: 158, endPoint y: 140, distance: 7.4
click at [166, 140] on textarea at bounding box center [207, 137] width 144 height 19
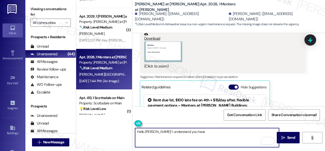
click at [186, 133] on textarea "Hello Damien! I understand you have" at bounding box center [207, 137] width 144 height 19
click at [193, 130] on textarea "Hello Damien! I understand you have" at bounding box center [207, 137] width 144 height 19
paste textarea "I've made a follow-up with the site team regarding your work order. Let me know…"
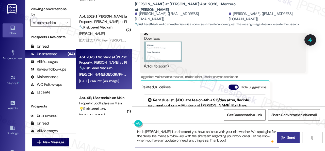
type textarea "Hello Damien! I understand you have an issue with your dishwasher. We apologize…"
click at [282, 135] on span " Send" at bounding box center [289, 137] width 16 height 5
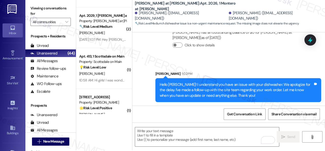
scroll to position [2, 0]
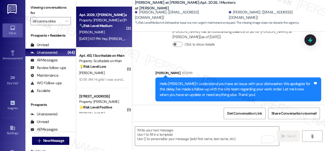
type textarea "Fetching suggested responses. Please feel free to read through the conversation…"
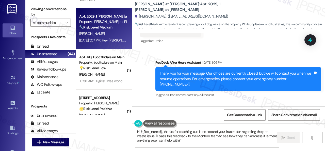
scroll to position [725, 0]
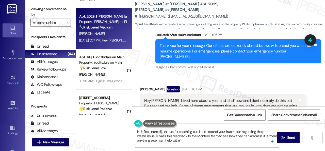
drag, startPoint x: 265, startPoint y: 135, endPoint x: 268, endPoint y: 141, distance: 6.6
click at [268, 141] on textarea "Hi {{first_name}}, thanks for reaching out. I understand your frustration regar…" at bounding box center [207, 137] width 144 height 19
click at [156, 136] on textarea "Hi {{first_name}}, thanks for reaching out. I understand your frustration regar…" at bounding box center [207, 137] width 144 height 19
click at [245, 141] on textarea "Hi {{first_name}}, thanks for reaching out. I understand your frustration regar…" at bounding box center [207, 137] width 144 height 19
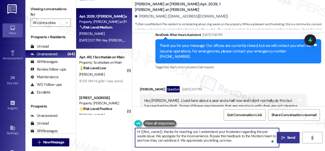
type textarea "Hi {{first_name}}, thanks for reaching out. I understand your frustration regar…"
click at [283, 136] on icon "" at bounding box center [284, 138] width 4 height 4
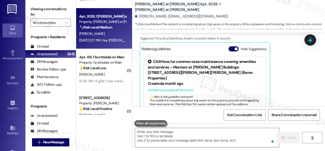
scroll to position [827, 0]
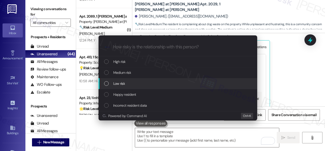
click at [306, 68] on div "Escalate Conversation How risky is the relationship with this person? Topics (e…" at bounding box center [162, 75] width 325 height 151
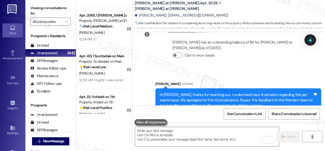
scroll to position [2, 0]
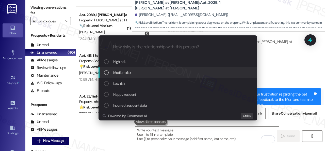
click at [119, 72] on span "Medium risk" at bounding box center [122, 73] width 18 height 6
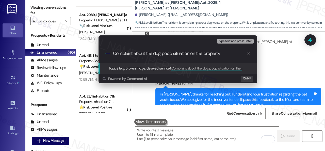
type input "Complaint about the dog poop situation on the property."
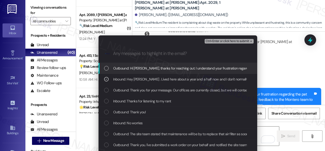
click at [218, 39] on span "Ctrl+Enter or click here to submit" at bounding box center [227, 41] width 43 height 4
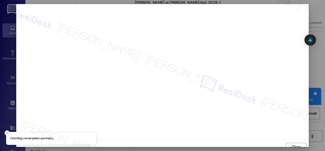
scroll to position [4, 0]
click at [301, 142] on span "Close" at bounding box center [296, 142] width 11 height 5
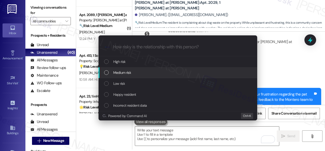
click at [120, 73] on span "Medium risk" at bounding box center [122, 73] width 18 height 6
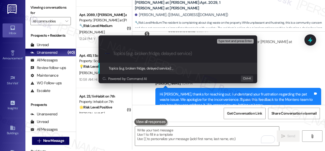
paste input "Complaint about the dog poop situation on the property."
type input "Complaint about the dog poop situation on the property."
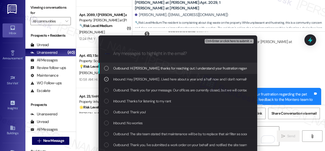
click at [214, 42] on span "Ctrl+Enter or click here to submit" at bounding box center [227, 41] width 43 height 4
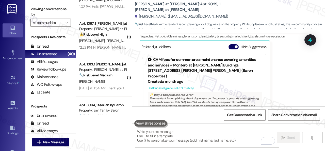
scroll to position [1512, 0]
